Goal: Task Accomplishment & Management: Manage account settings

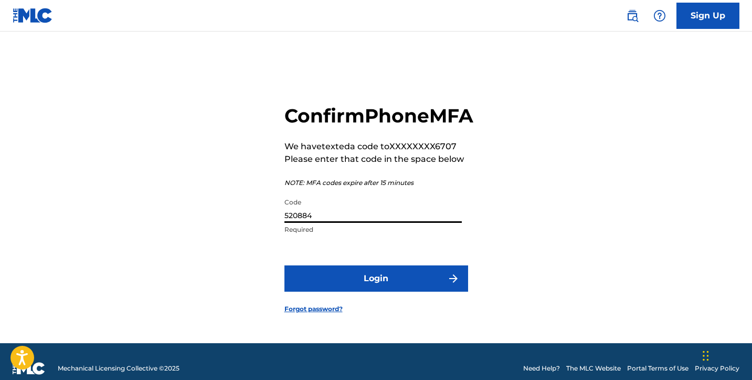
type input "520884"
click at [376, 290] on button "Login" at bounding box center [377, 278] width 184 height 26
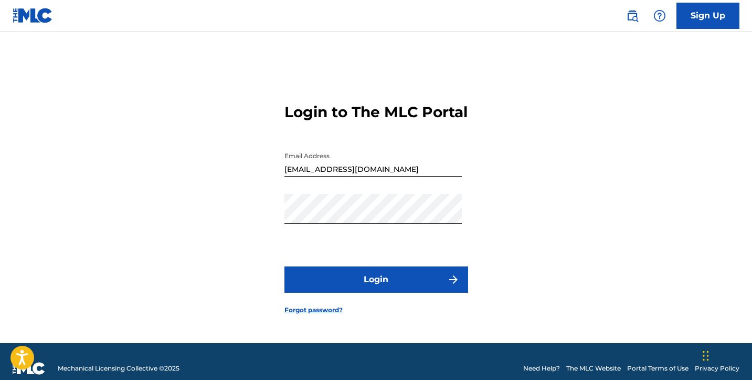
click at [378, 284] on button "Login" at bounding box center [377, 279] width 184 height 26
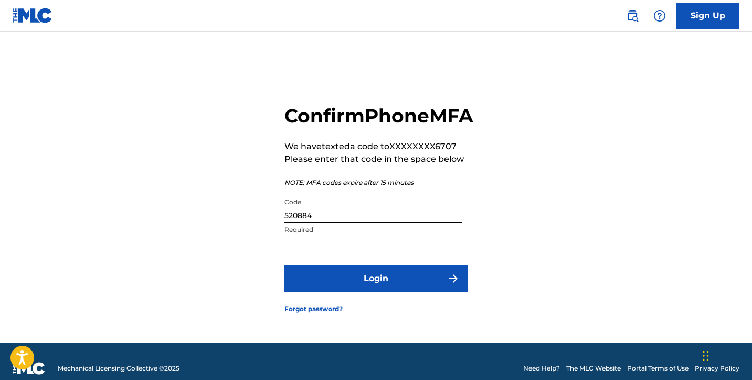
click at [347, 223] on input "520884" at bounding box center [373, 208] width 177 height 30
type input "520844"
click at [349, 289] on button "Login" at bounding box center [377, 278] width 184 height 26
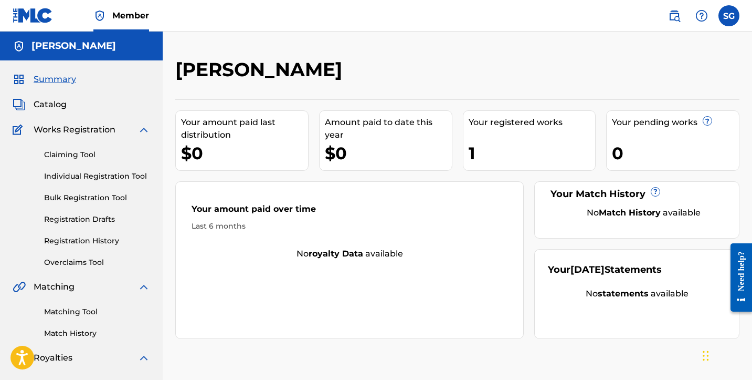
click at [76, 105] on div "Catalog" at bounding box center [82, 104] width 138 height 13
click at [50, 102] on span "Catalog" at bounding box center [50, 104] width 33 height 13
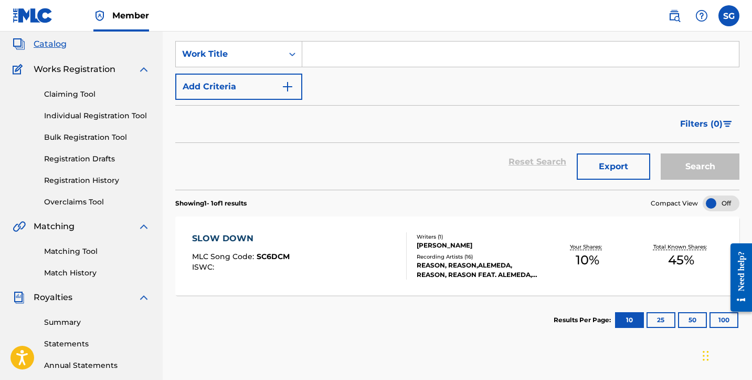
scroll to position [61, 0]
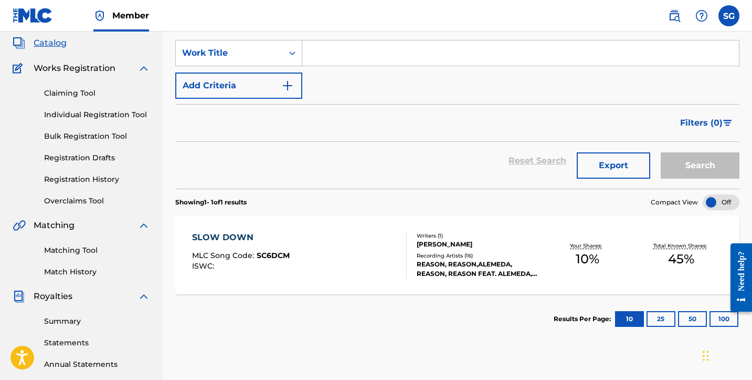
click at [233, 234] on div "SLOW DOWN" at bounding box center [241, 237] width 98 height 13
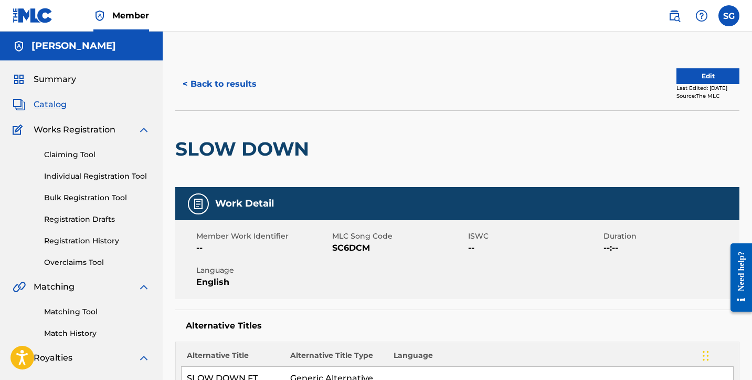
click at [726, 19] on label at bounding box center [729, 15] width 21 height 21
click at [729, 16] on input "SG [PERSON_NAME] [EMAIL_ADDRESS][DOMAIN_NAME] Notification Preferences Profile …" at bounding box center [729, 16] width 0 height 0
click at [35, 42] on h5 "[PERSON_NAME]" at bounding box center [74, 46] width 85 height 12
click at [18, 42] on img at bounding box center [19, 46] width 13 height 13
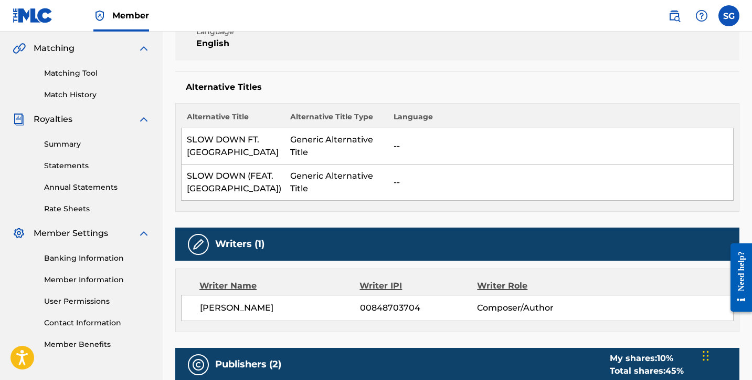
scroll to position [247, 0]
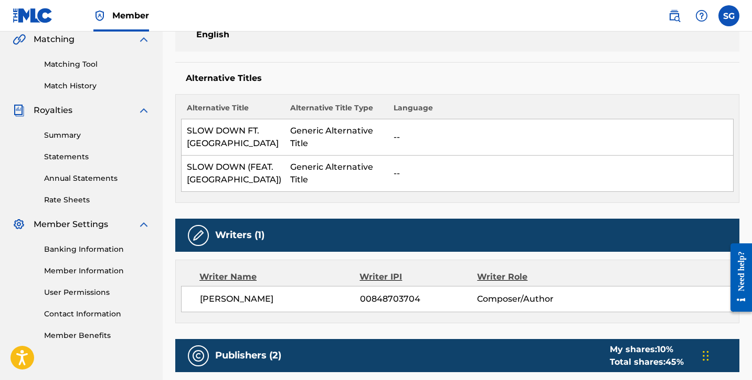
click at [81, 272] on link "Member Information" at bounding box center [97, 270] width 106 height 11
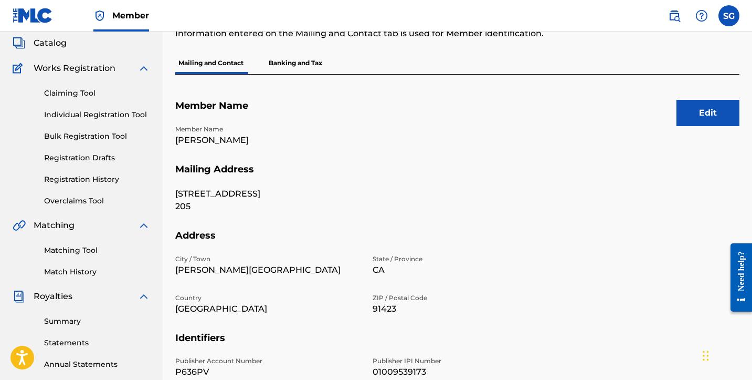
scroll to position [39, 0]
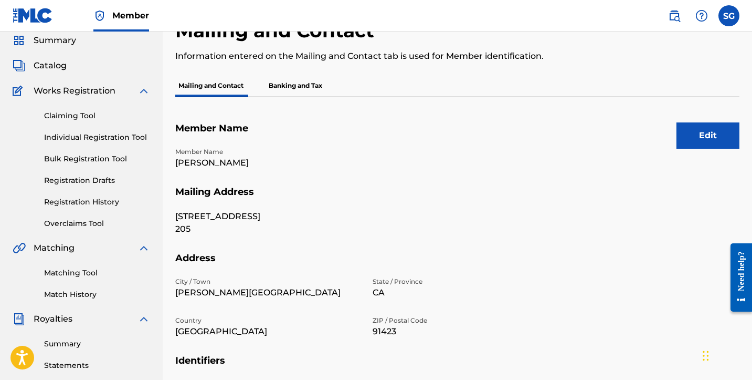
click at [722, 130] on button "Edit" at bounding box center [708, 135] width 63 height 26
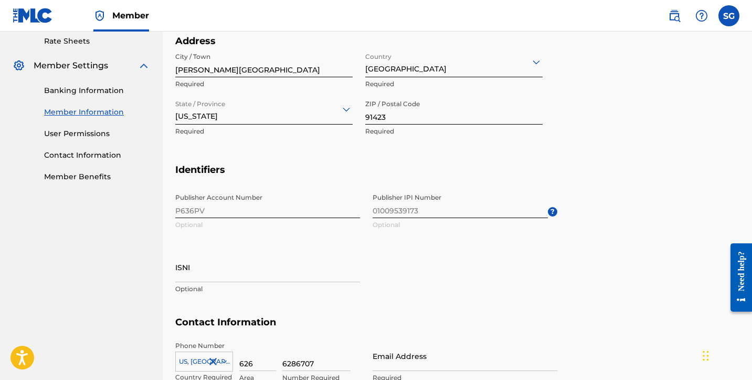
scroll to position [406, 0]
click at [250, 211] on div "Publisher Account Number P636PV Optional Publisher IPI Number 01009539173 Optio…" at bounding box center [366, 251] width 382 height 128
click at [457, 209] on span "Publisher IPI Number 01009539173 Optional ?" at bounding box center [465, 210] width 185 height 47
click at [449, 206] on span "Publisher IPI Number 01009539173 Optional ?" at bounding box center [465, 210] width 185 height 47
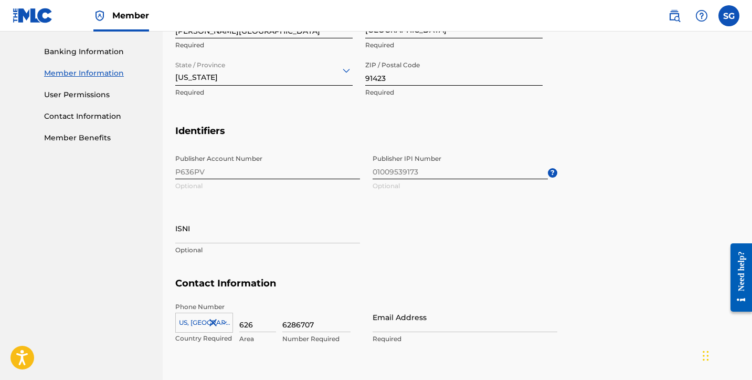
scroll to position [457, 0]
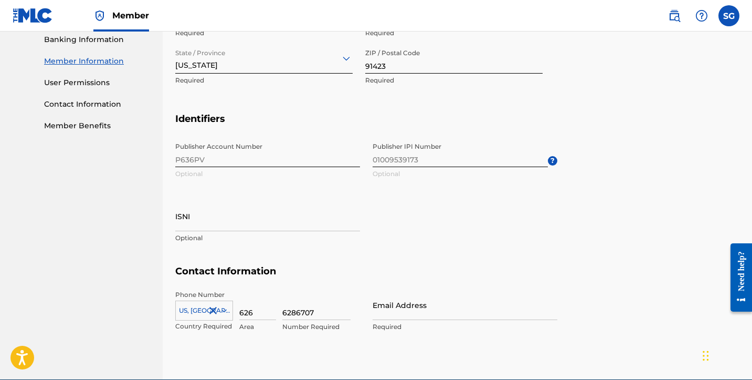
click at [369, 203] on div "Publisher Account Number P636PV Optional Publisher IPI Number 01009539173 Optio…" at bounding box center [366, 201] width 382 height 128
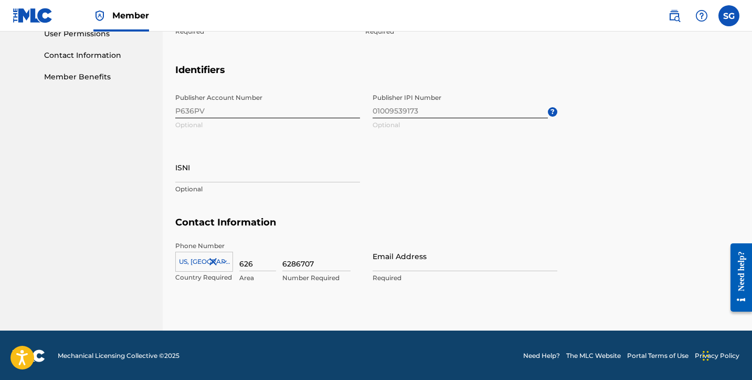
scroll to position [505, 0]
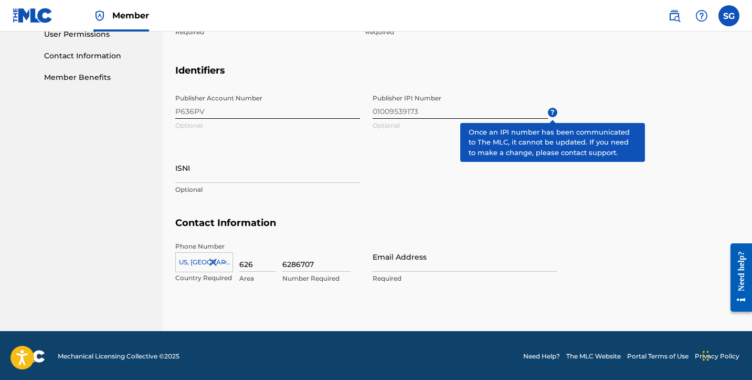
click at [553, 110] on span "?" at bounding box center [552, 112] width 9 height 9
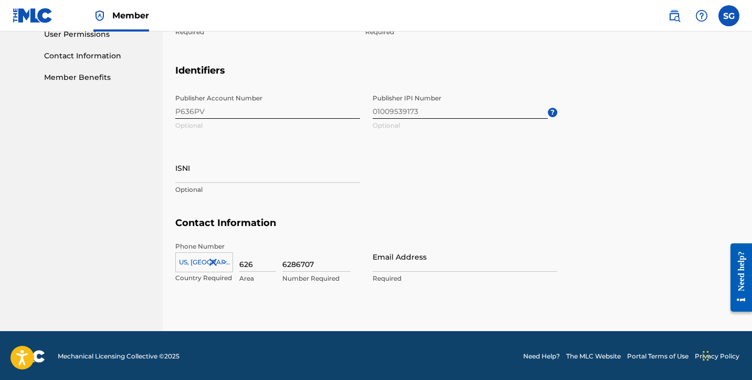
click at [741, 263] on div "Need help?" at bounding box center [742, 270] width 14 height 40
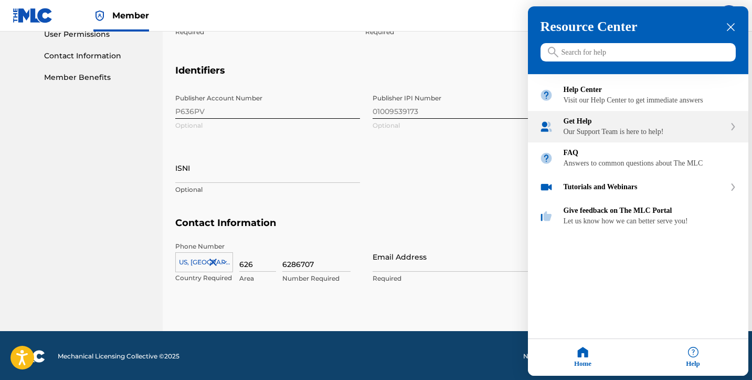
click at [662, 126] on div "Get Help" at bounding box center [645, 122] width 162 height 8
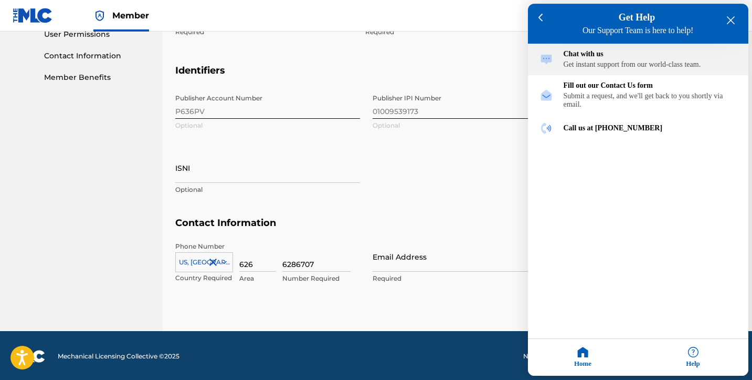
click at [620, 69] on div "Get instant support from our world-class team." at bounding box center [650, 65] width 173 height 8
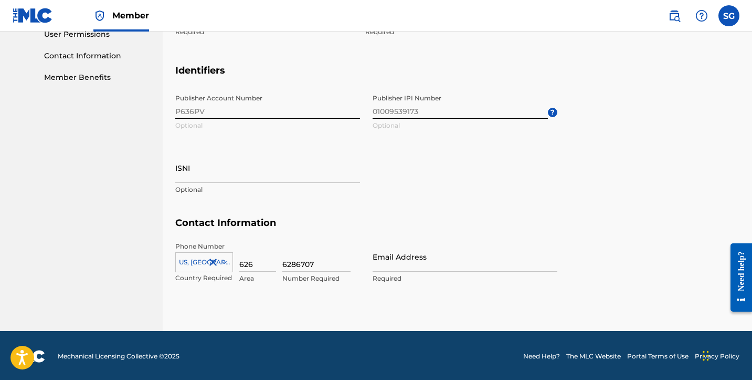
click at [744, 281] on div "Need help?" at bounding box center [742, 270] width 14 height 40
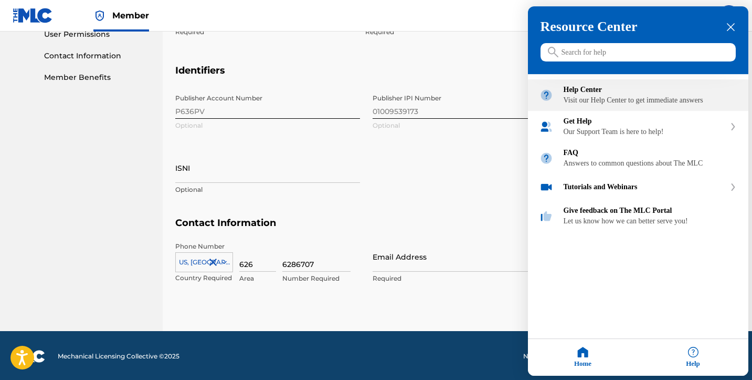
click at [581, 91] on div "Help Center" at bounding box center [650, 90] width 173 height 8
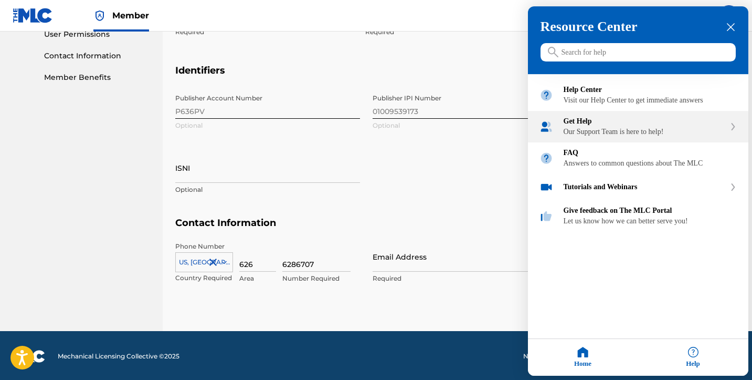
click at [567, 137] on div "Our Support Team is here to help!" at bounding box center [645, 132] width 162 height 8
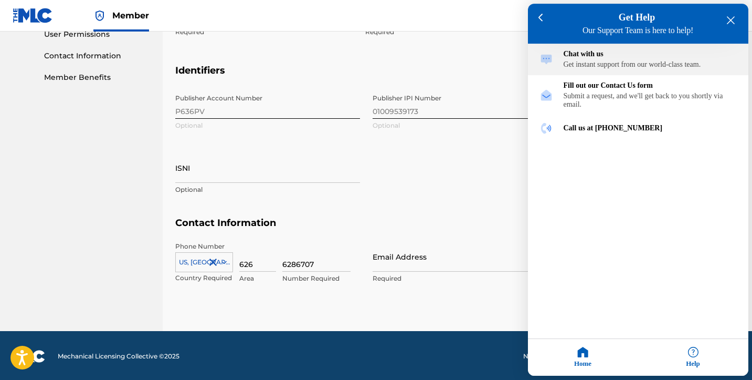
click at [574, 73] on div "Chat with us Get instant support from our world-class team." at bounding box center [638, 60] width 221 height 32
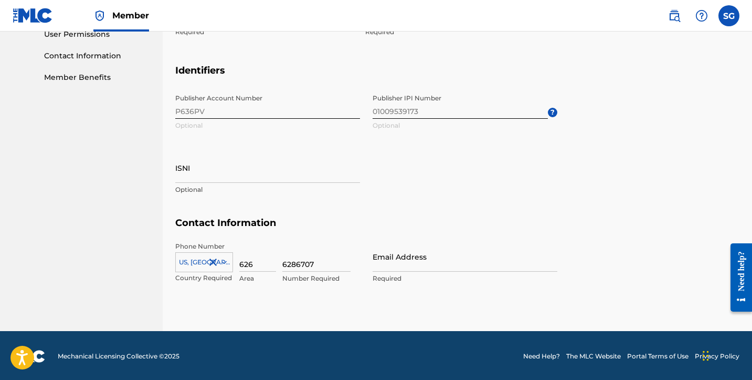
click at [742, 276] on div "Need help?" at bounding box center [742, 270] width 14 height 40
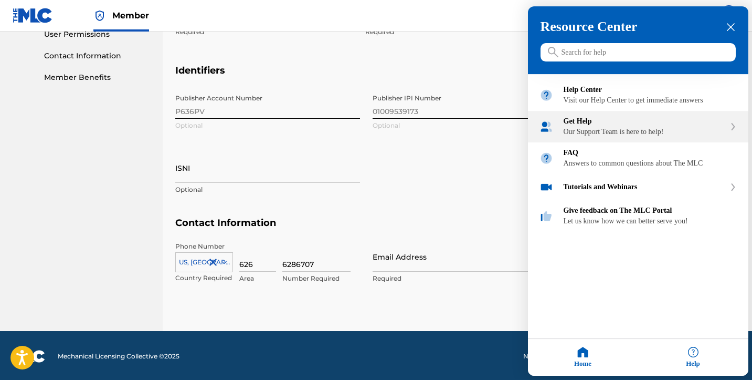
click at [575, 126] on div "Get Help" at bounding box center [645, 122] width 162 height 8
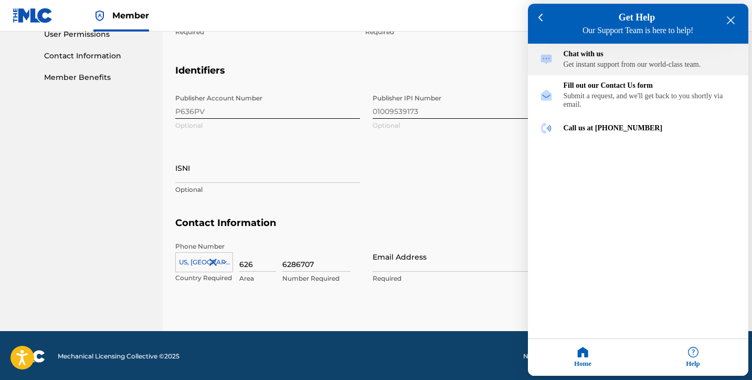
click at [567, 69] on div "Get instant support from our world-class team." at bounding box center [650, 65] width 173 height 8
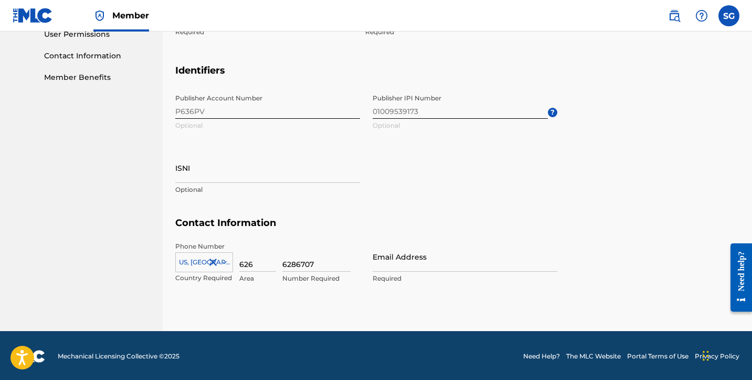
click at [737, 277] on div "Need help?" at bounding box center [742, 270] width 14 height 40
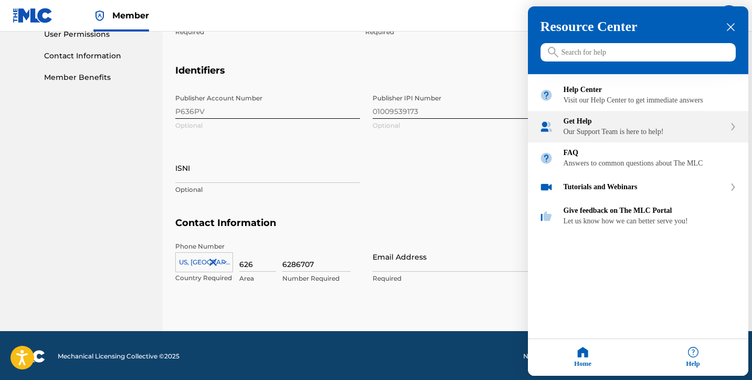
click at [604, 126] on div "Get Help" at bounding box center [645, 122] width 162 height 8
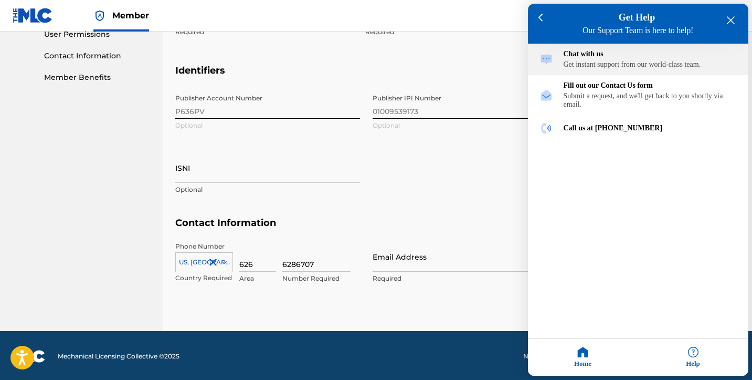
click at [597, 69] on div "Get instant support from our world-class team." at bounding box center [650, 65] width 173 height 8
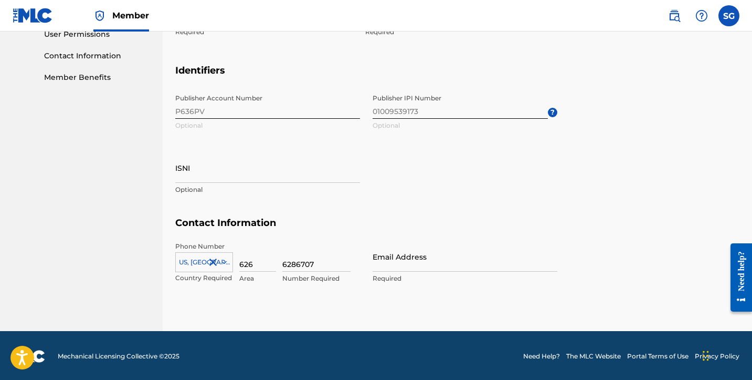
click at [375, 165] on div "Publisher Account Number P636PV Optional Publisher IPI Number 01009539173 Optio…" at bounding box center [366, 153] width 382 height 128
click at [296, 1] on nav "Member SG SG [PERSON_NAME] [EMAIL_ADDRESS][DOMAIN_NAME] Notification Preference…" at bounding box center [376, 16] width 752 height 32
